Goal: Complete application form: Complete application form

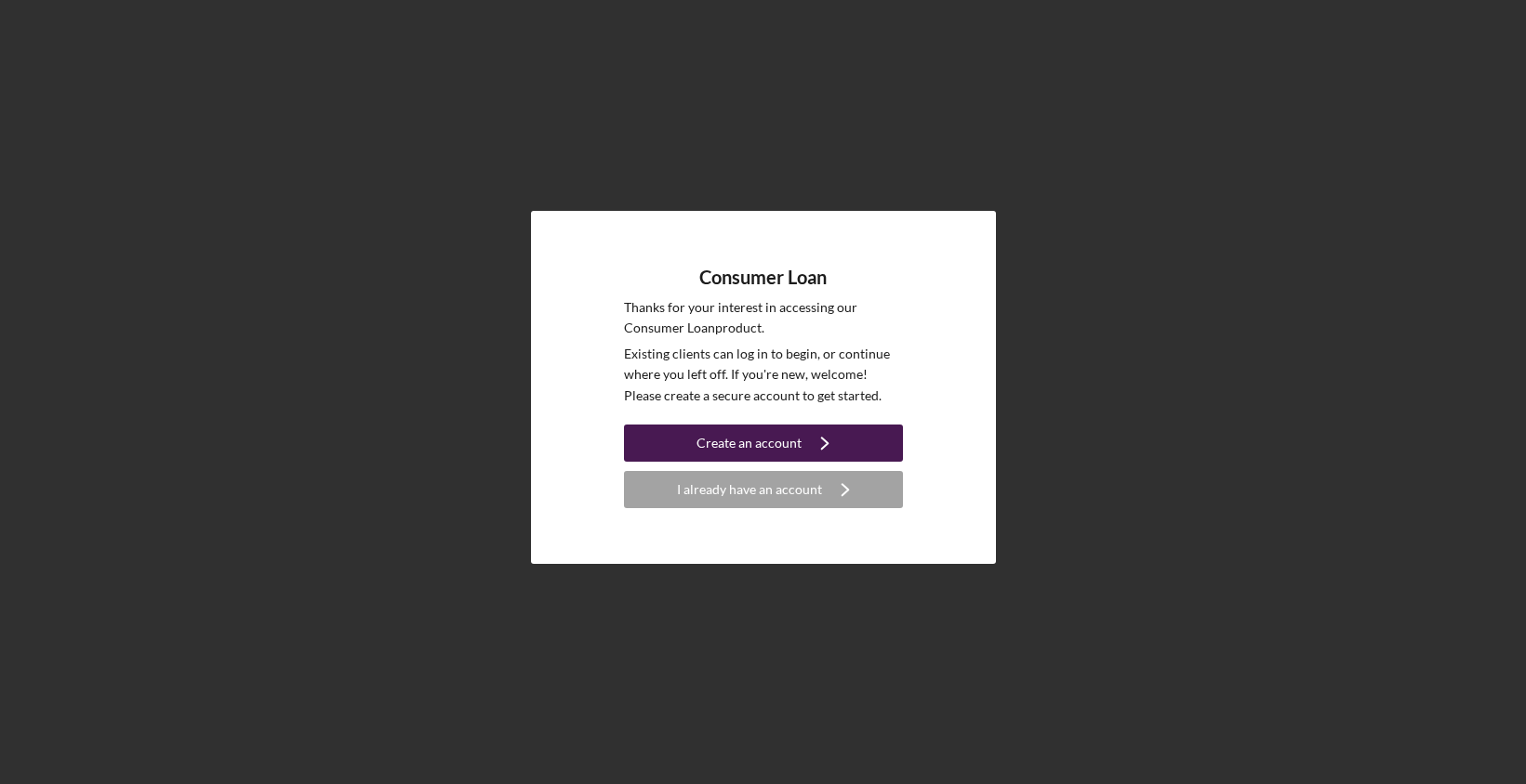
click at [757, 441] on div "Create an account" at bounding box center [749, 443] width 105 height 37
